Goal: Transaction & Acquisition: Purchase product/service

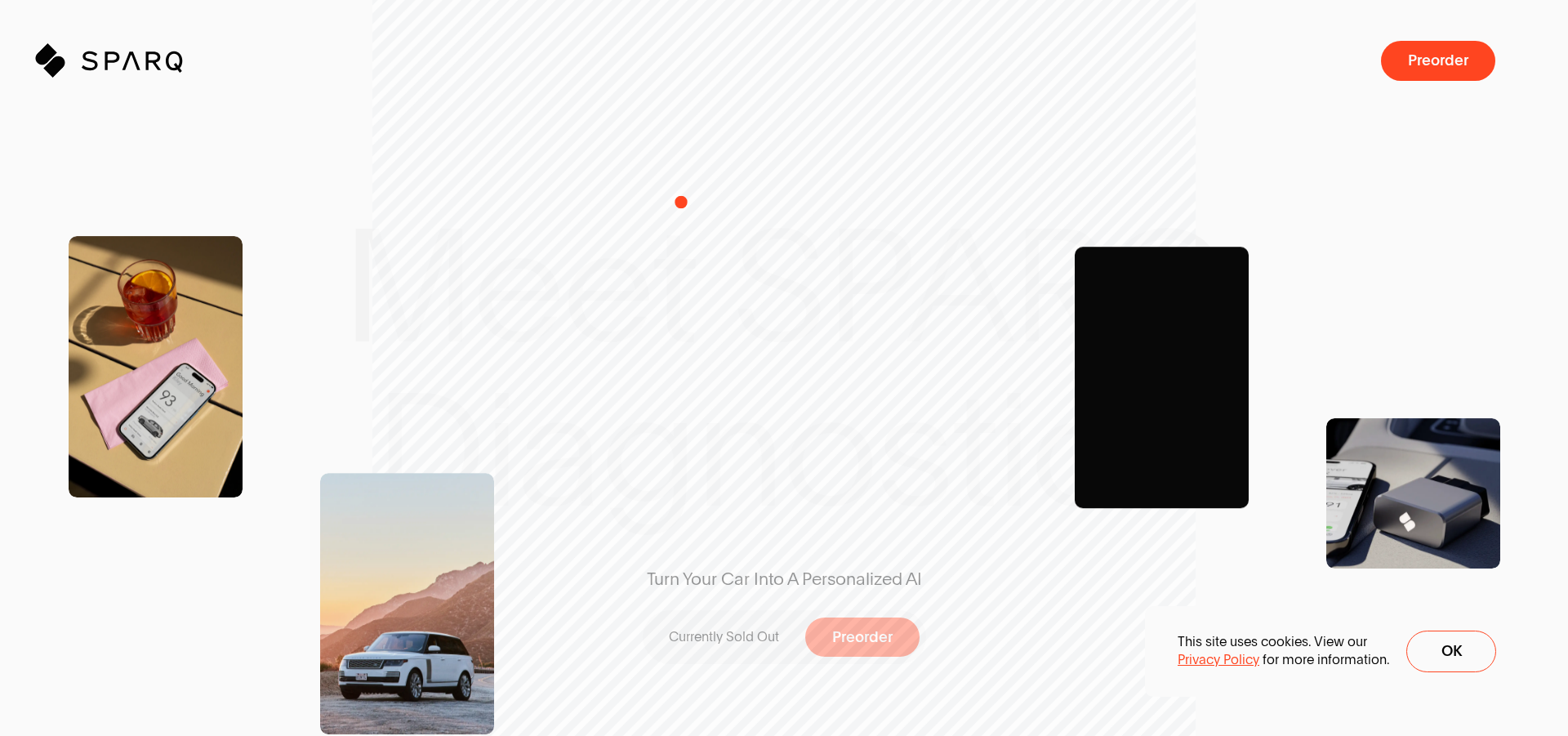
click at [152, 58] on icon "Sparq" at bounding box center [155, 60] width 148 height 33
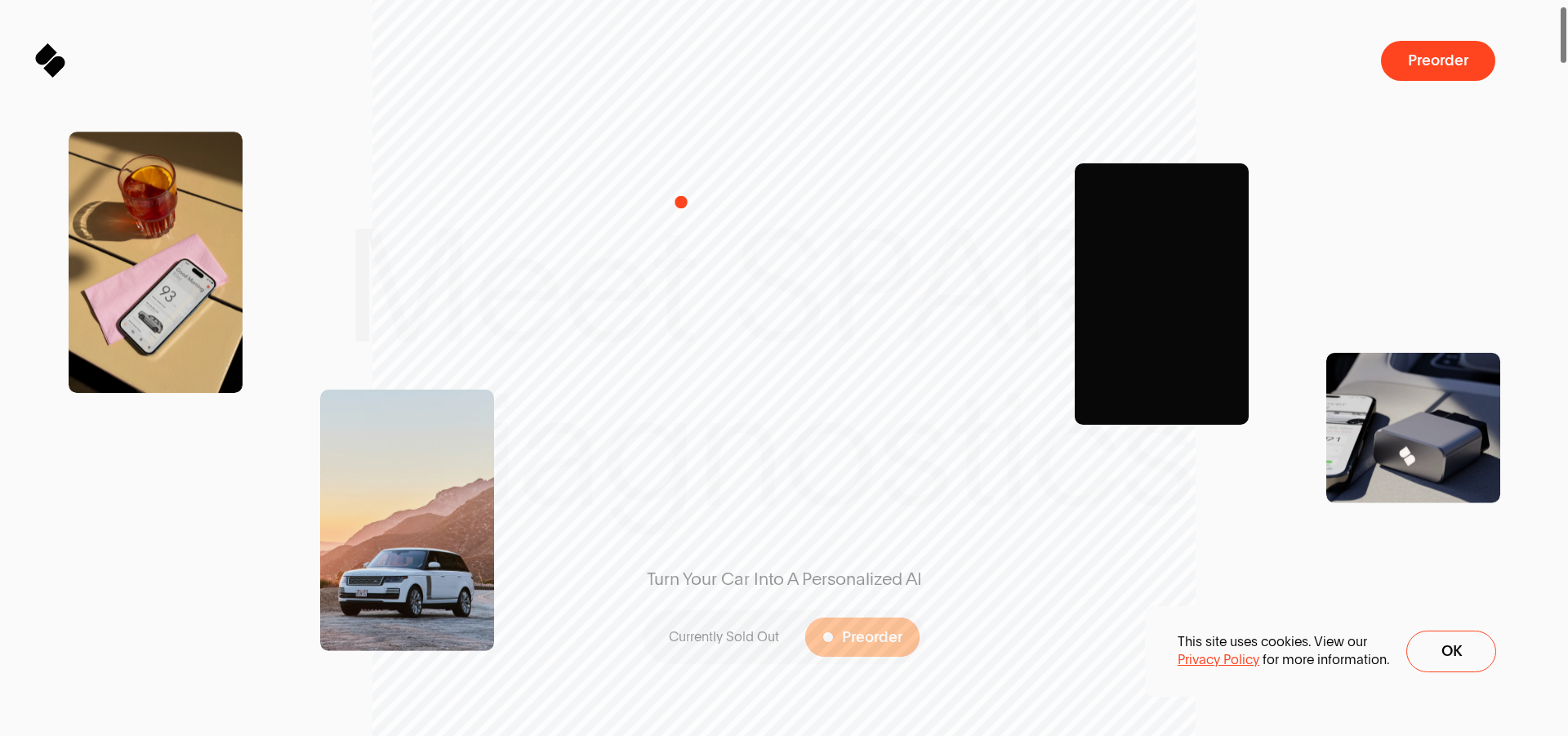
click at [842, 642] on span "Preorder" at bounding box center [873, 637] width 61 height 15
click at [1466, 659] on div "scrollable content" at bounding box center [1187, 423] width 683 height 661
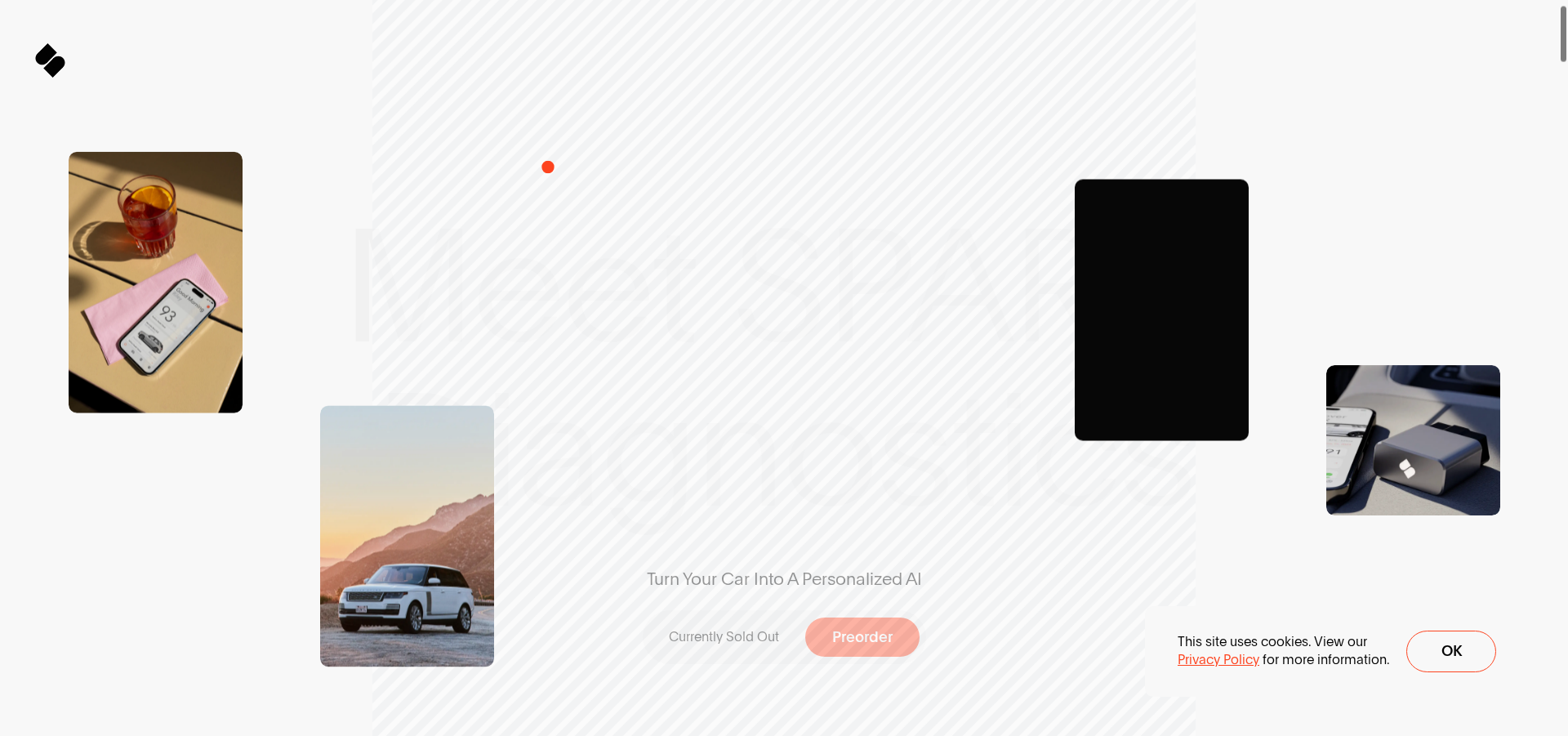
click at [1458, 655] on div "scrollable content" at bounding box center [1187, 423] width 683 height 661
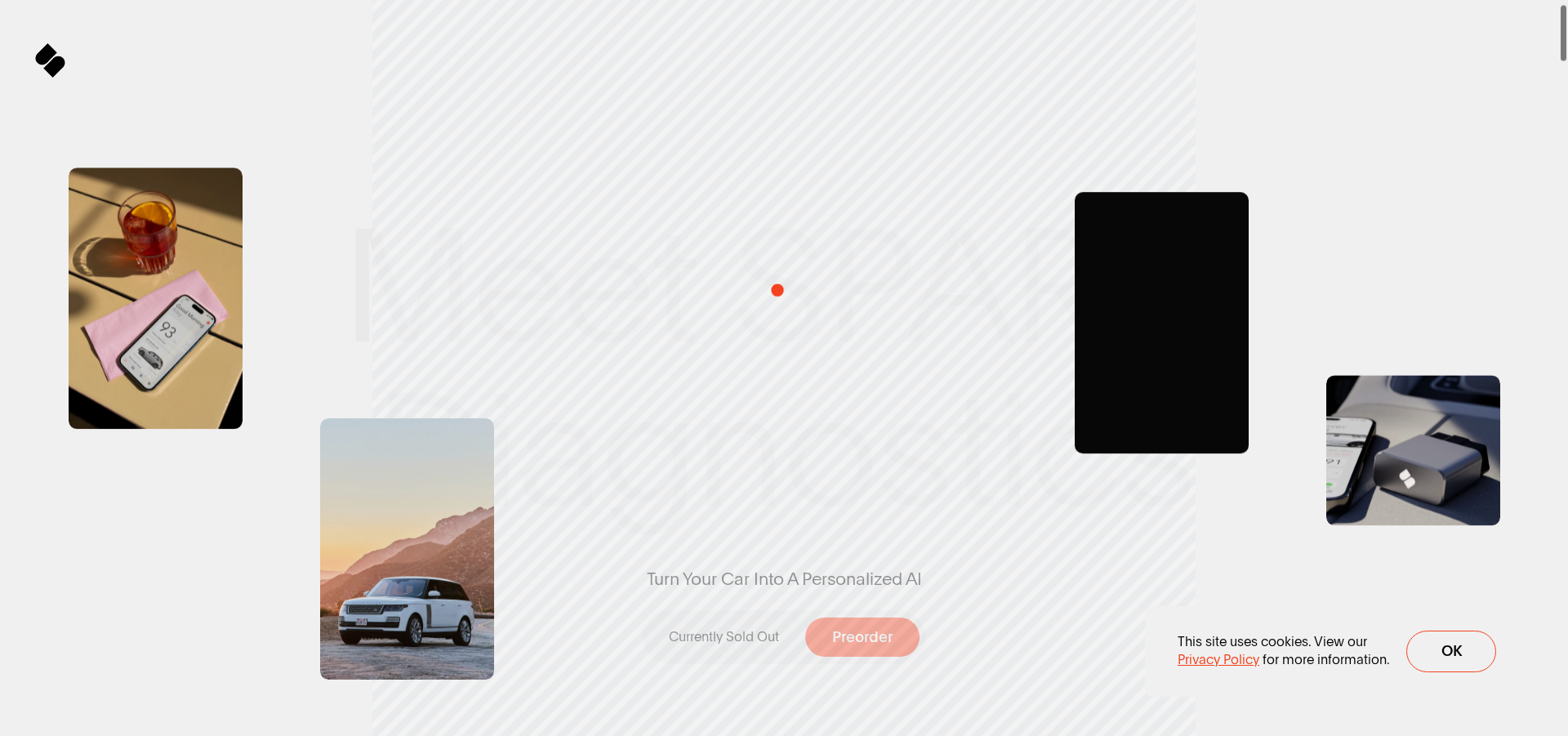
click at [1464, 647] on img "scrollable content" at bounding box center [1187, 423] width 683 height 661
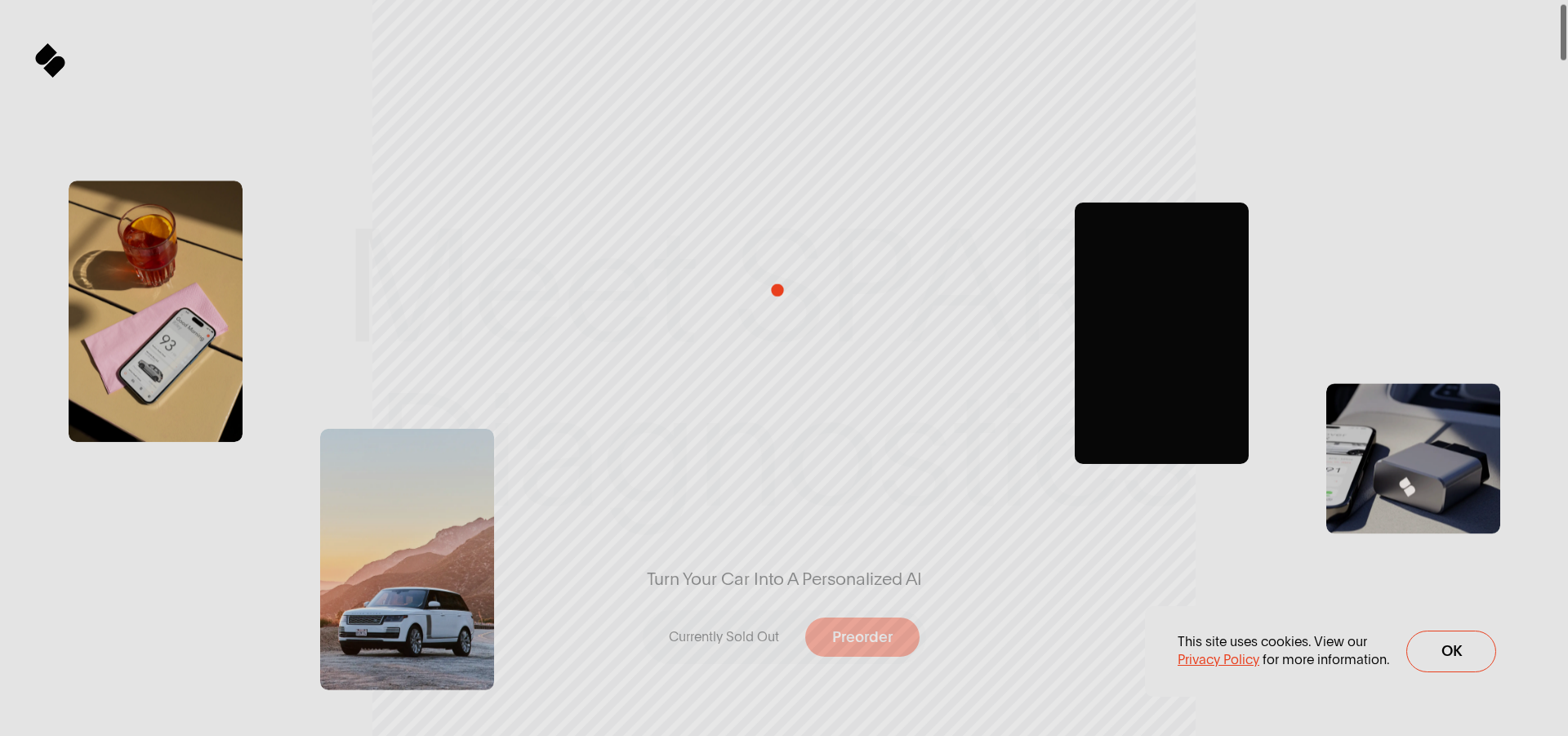
click at [1567, 109] on div "Join Sparq SPARQ Diagnostics Unlock the power to diagnose your vehicle anytime …" at bounding box center [784, 368] width 1568 height 736
click at [1567, 117] on div "Join Sparq SPARQ Diagnostics Unlock the power to diagnose your vehicle anytime …" at bounding box center [784, 368] width 1568 height 736
click at [1567, 123] on div "Join Sparq SPARQ Diagnostics Unlock the power to diagnose your vehicle anytime …" at bounding box center [784, 368] width 1568 height 736
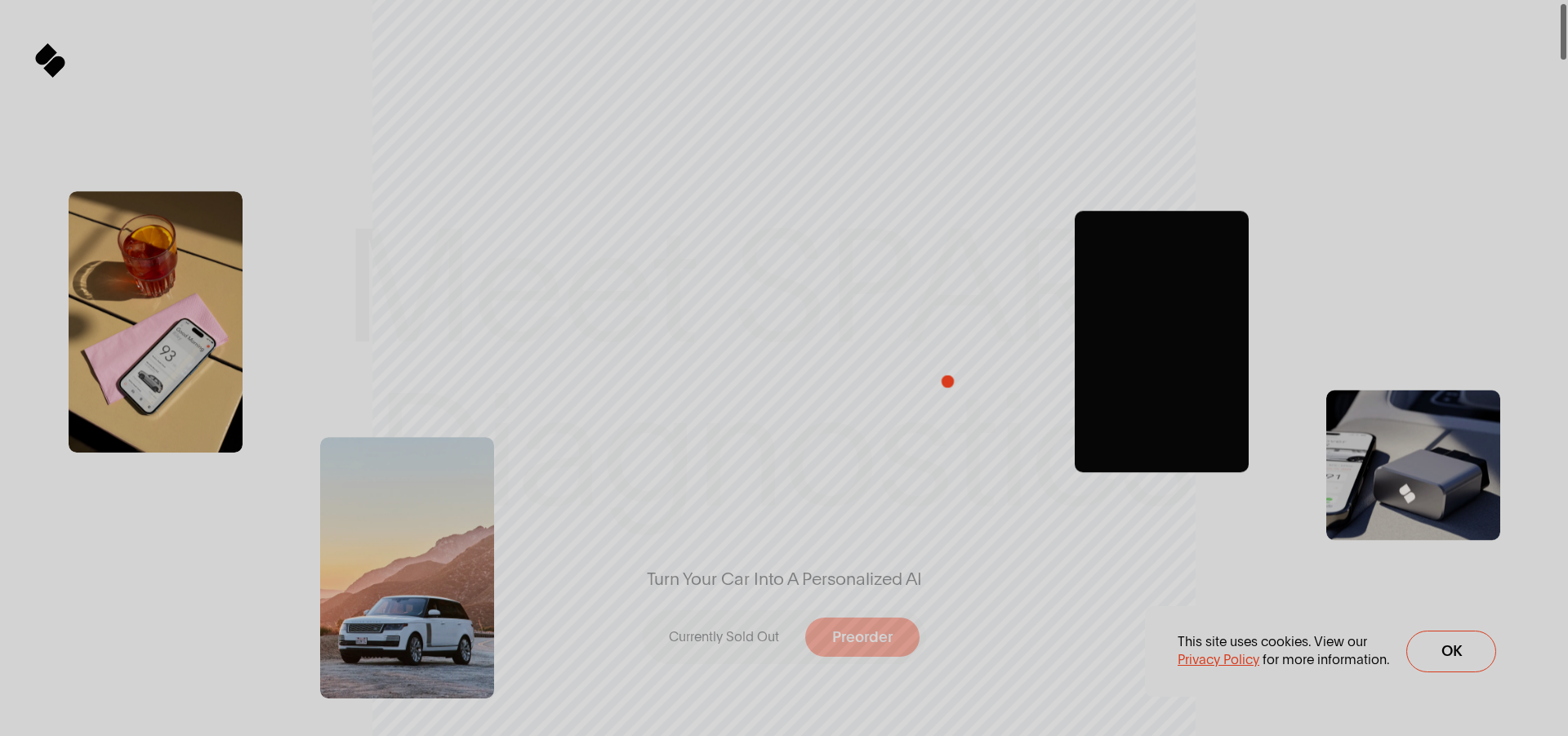
click at [1563, 39] on div "Join Sparq SPARQ Diagnostics Unlock the power to diagnose your vehicle anytime …" at bounding box center [784, 368] width 1568 height 736
click at [1567, 208] on div "Join Sparq SPARQ Diagnostics Unlock the power to diagnose your vehicle anytime …" at bounding box center [784, 368] width 1568 height 736
click at [1563, 100] on div "Join Sparq SPARQ Diagnostics Unlock the power to diagnose your vehicle anytime …" at bounding box center [784, 368] width 1568 height 736
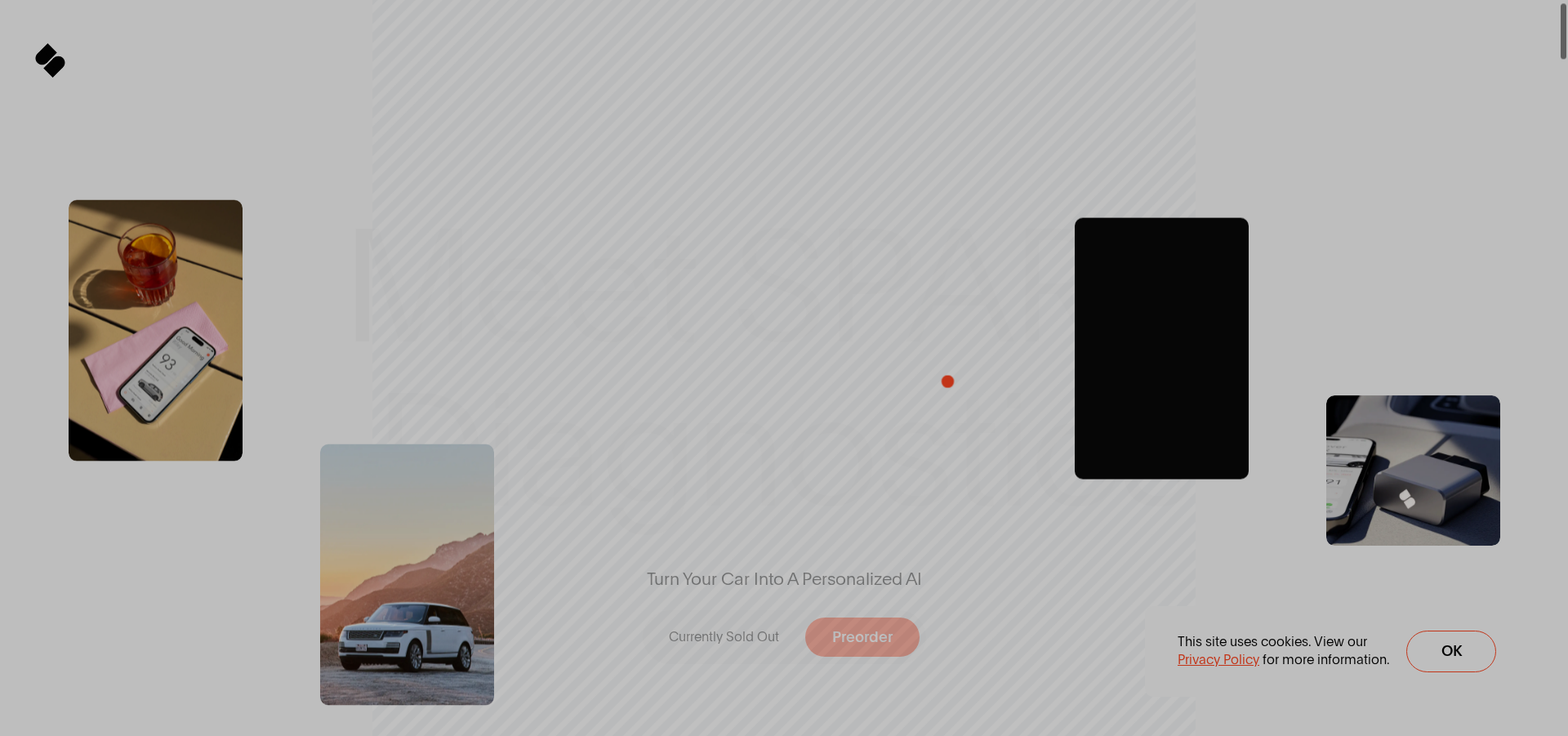
click at [1211, 685] on img "scrollable content" at bounding box center [1187, 423] width 683 height 661
click at [1297, 696] on img "scrollable content" at bounding box center [1187, 423] width 683 height 661
click at [1374, 677] on img "scrollable content" at bounding box center [1187, 423] width 683 height 661
click at [1432, 681] on img "scrollable content" at bounding box center [1187, 423] width 683 height 661
